Goal: Transaction & Acquisition: Purchase product/service

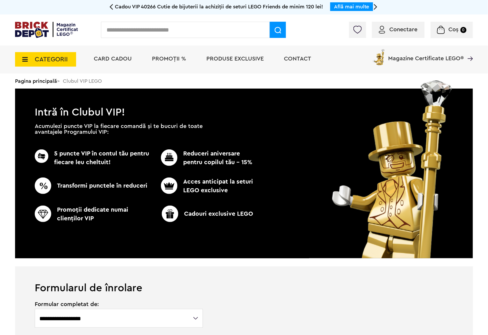
click at [166, 14] on div "Cadou VIP 40266 Cutie de bijuterii la achiziții de seturi LEGO Friends de minim…" at bounding box center [244, 7] width 261 height 14
click at [170, 22] on input "text" at bounding box center [185, 30] width 169 height 16
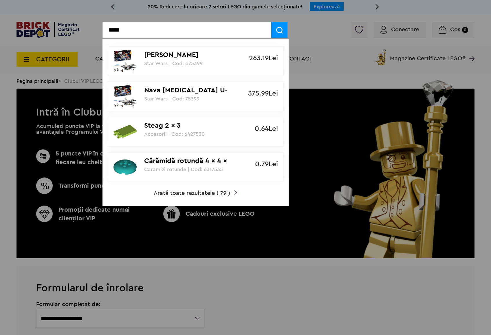
type input "*****"
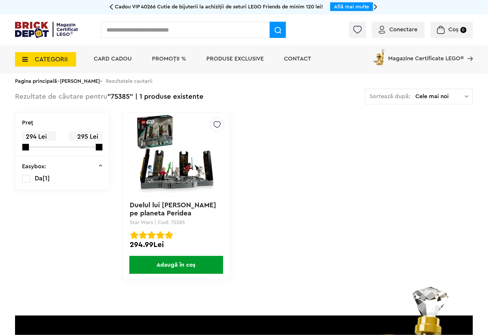
click at [175, 153] on img at bounding box center [176, 154] width 81 height 81
